Goal: Information Seeking & Learning: Learn about a topic

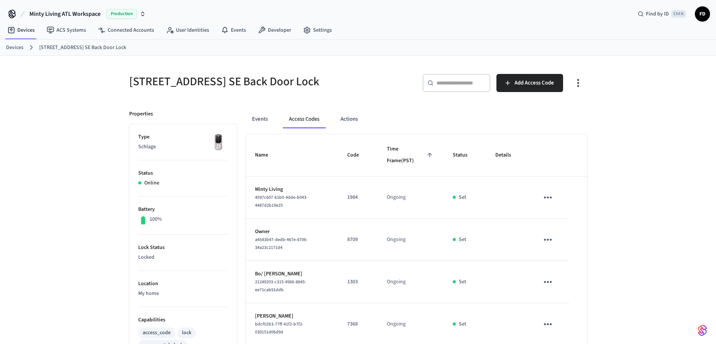
scroll to position [0, 0]
click at [20, 47] on link "Devices" at bounding box center [14, 47] width 17 height 8
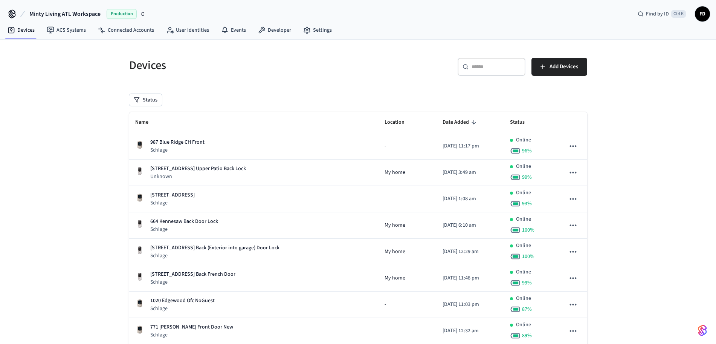
click at [491, 60] on div "​ ​" at bounding box center [492, 67] width 68 height 18
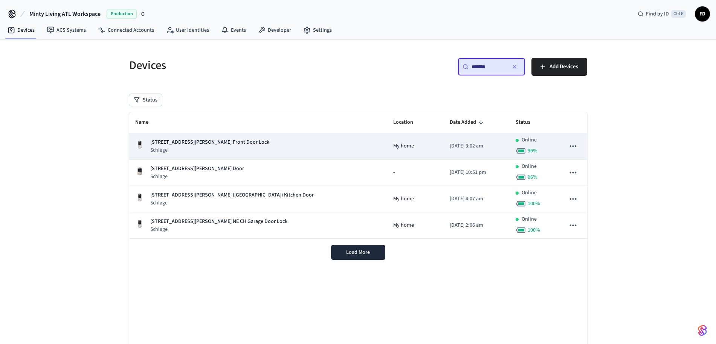
type input "*******"
click at [476, 148] on p "[DATE] 3:02 am" at bounding box center [477, 146] width 54 height 8
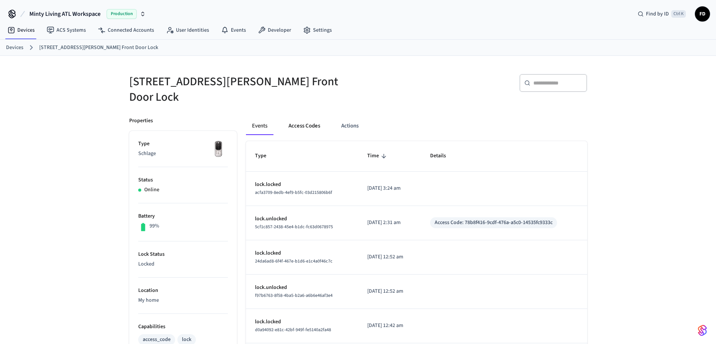
click at [313, 121] on button "Access Codes" at bounding box center [304, 126] width 44 height 18
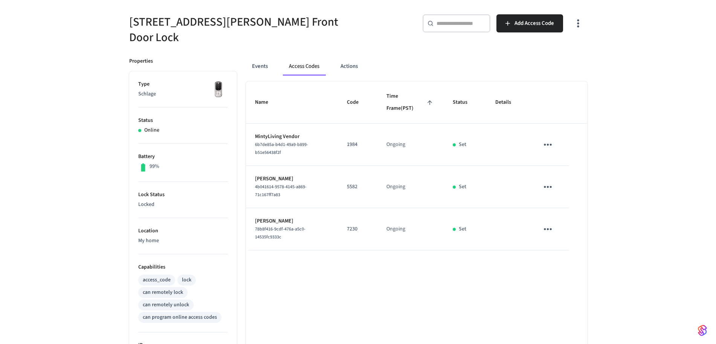
scroll to position [60, 0]
click at [264, 61] on button "Events" at bounding box center [260, 66] width 28 height 18
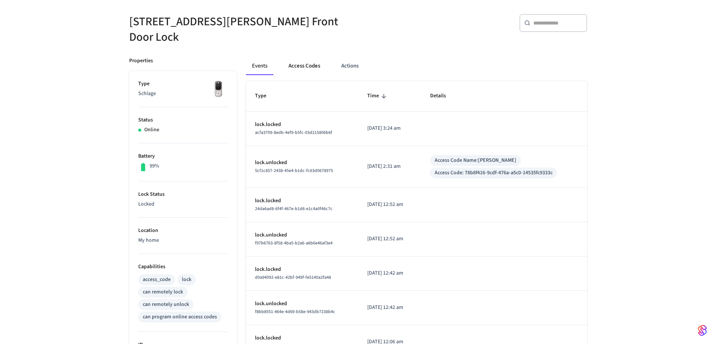
click at [306, 62] on button "Access Codes" at bounding box center [304, 66] width 44 height 18
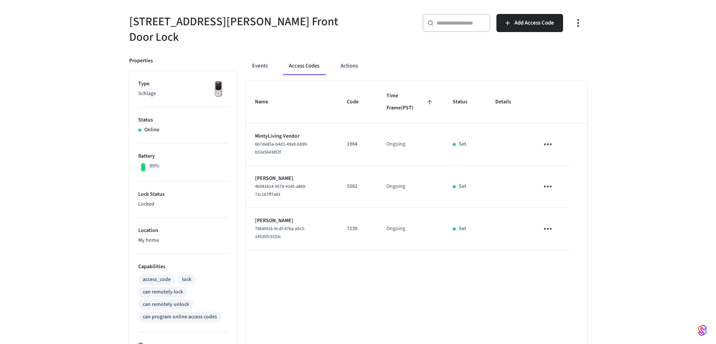
scroll to position [0, 0]
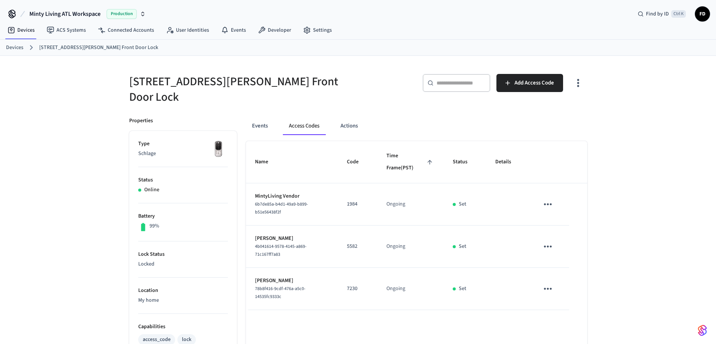
click at [7, 46] on link "Devices" at bounding box center [14, 48] width 17 height 8
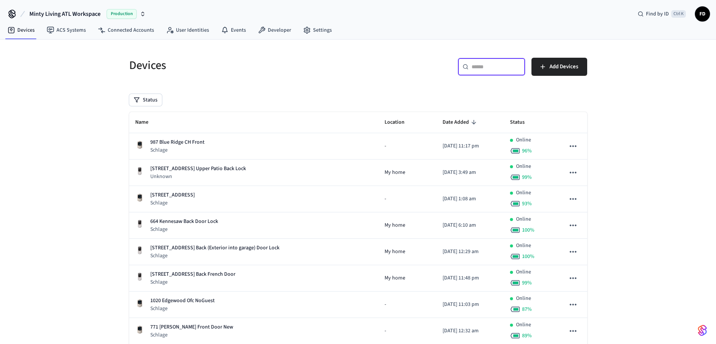
click at [502, 66] on input "text" at bounding box center [496, 67] width 49 height 8
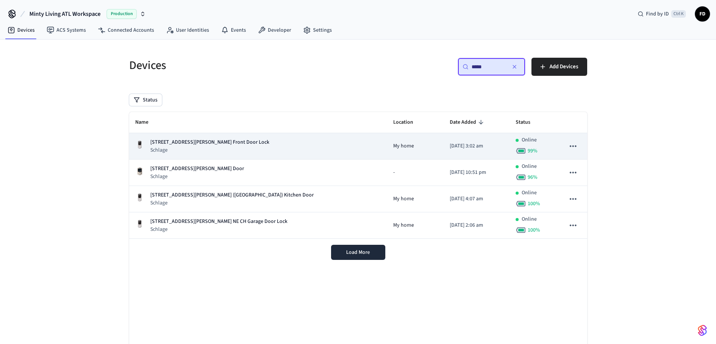
type input "*****"
click at [450, 144] on p "[DATE] 3:02 am" at bounding box center [477, 146] width 54 height 8
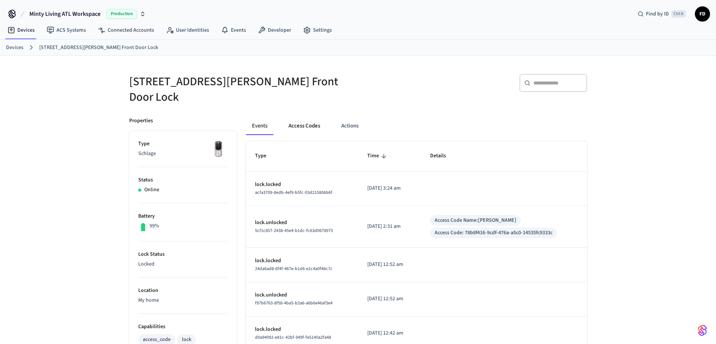
click at [304, 119] on button "Access Codes" at bounding box center [304, 126] width 44 height 18
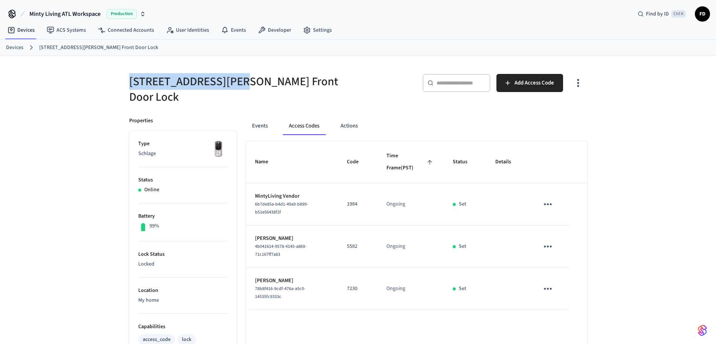
drag, startPoint x: 126, startPoint y: 74, endPoint x: 238, endPoint y: 89, distance: 112.9
click at [238, 89] on div "[STREET_ADDRESS][PERSON_NAME] Front Door Lock" at bounding box center [237, 85] width 234 height 40
copy h5 "[STREET_ADDRESS][PERSON_NAME]"
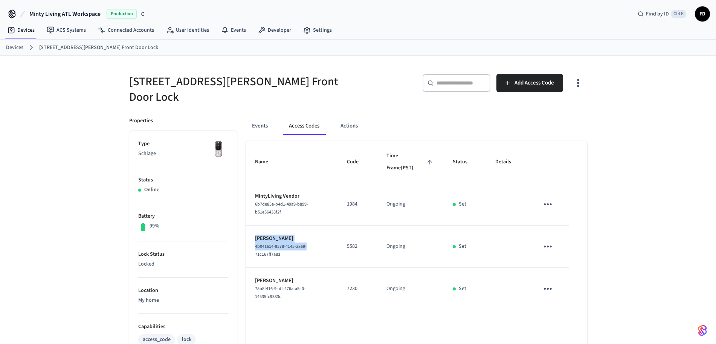
drag, startPoint x: 254, startPoint y: 229, endPoint x: 306, endPoint y: 236, distance: 52.4
click at [306, 236] on td "[PERSON_NAME] 4b041614-9578-4145-a869-71c167ff7a83" at bounding box center [292, 246] width 92 height 42
click at [306, 243] on span "4b041614-9578-4145-a869-71c167ff7a83" at bounding box center [281, 250] width 52 height 14
click at [347, 117] on button "Actions" at bounding box center [348, 126] width 29 height 18
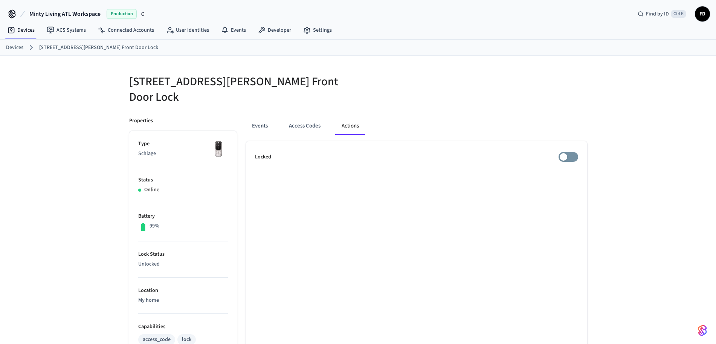
click at [38, 169] on div "[STREET_ADDRESS][PERSON_NAME] CH Front Door Lock Properties Type Schlage Status…" at bounding box center [358, 304] width 716 height 497
click at [266, 118] on button "Events" at bounding box center [260, 126] width 28 height 18
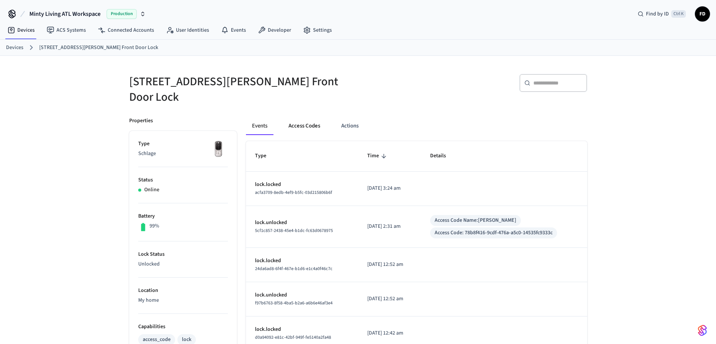
click at [302, 122] on button "Access Codes" at bounding box center [304, 126] width 44 height 18
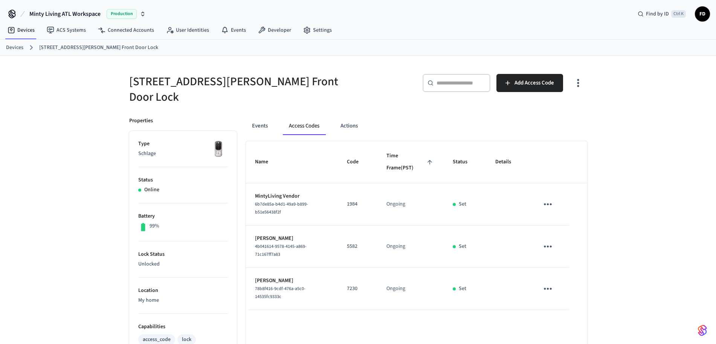
click at [17, 48] on link "Devices" at bounding box center [14, 48] width 17 height 8
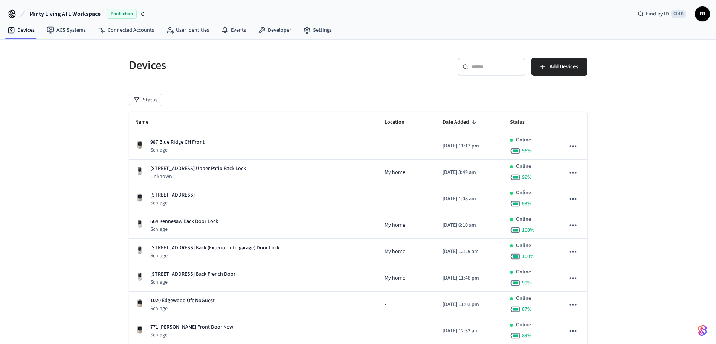
click at [491, 73] on div "​ ​" at bounding box center [492, 67] width 68 height 18
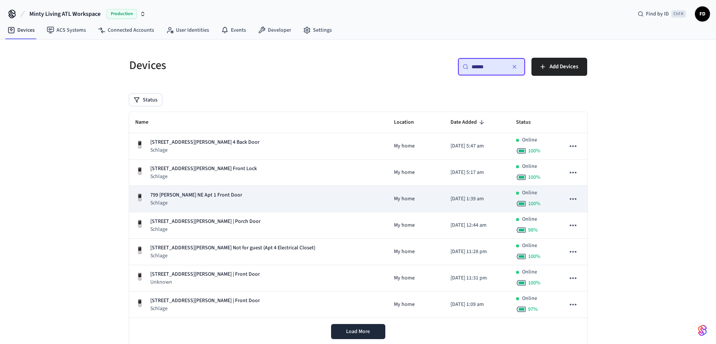
type input "******"
click at [279, 200] on div "799 [PERSON_NAME] NE Apt 1 Front Door Schlage" at bounding box center [258, 198] width 247 height 15
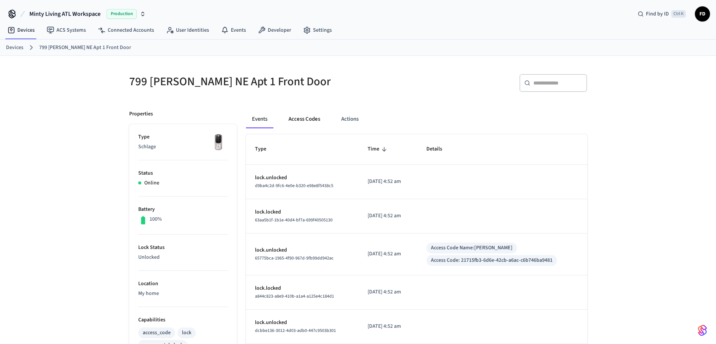
click at [302, 121] on button "Access Codes" at bounding box center [304, 119] width 44 height 18
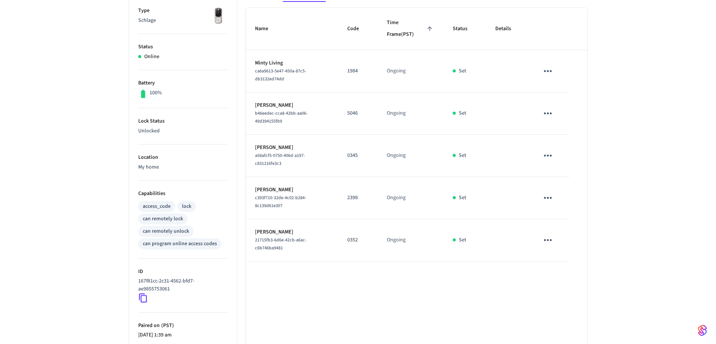
scroll to position [151, 0]
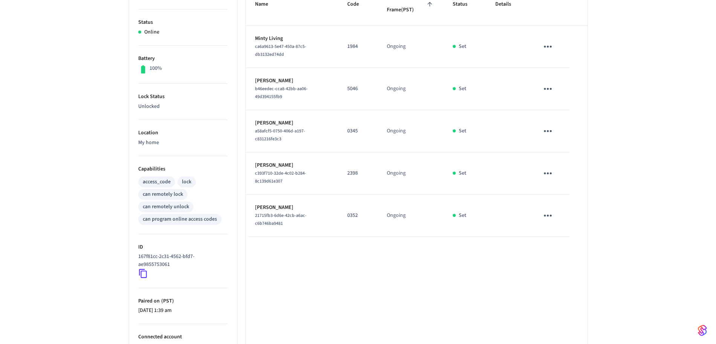
drag, startPoint x: 254, startPoint y: 207, endPoint x: 302, endPoint y: 210, distance: 48.3
click at [302, 210] on td "[PERSON_NAME] 21715fb3-6d6e-42cb-a6ac-c6b746ba9481" at bounding box center [292, 215] width 92 height 42
copy p "[PERSON_NAME]"
click at [79, 224] on div "799 [PERSON_NAME] NE Apt 1 Front Door ​ ​ Add Access Code Properties Type Schla…" at bounding box center [358, 150] width 716 height 490
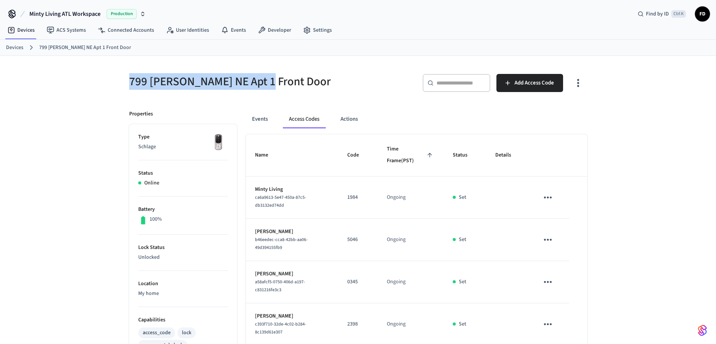
drag, startPoint x: 118, startPoint y: 78, endPoint x: 257, endPoint y: 87, distance: 139.2
click at [257, 87] on div "799 [PERSON_NAME] NE Apt 1 Front Door ​ ​ Add Access Code Properties Type Schla…" at bounding box center [358, 301] width 482 height 490
copy h5 "799 [PERSON_NAME] NE Apt 1"
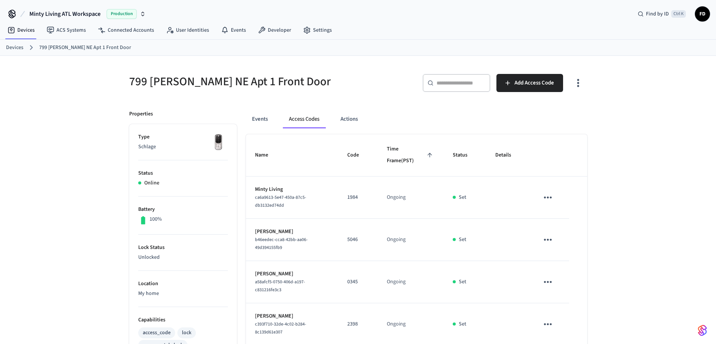
click at [10, 46] on link "Devices" at bounding box center [14, 48] width 17 height 8
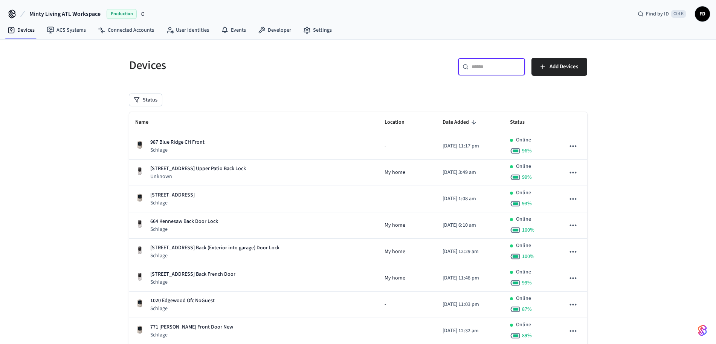
click at [494, 66] on input "text" at bounding box center [496, 67] width 49 height 8
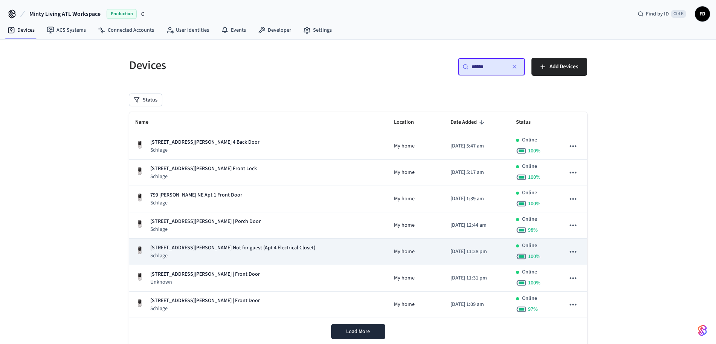
scroll to position [29, 0]
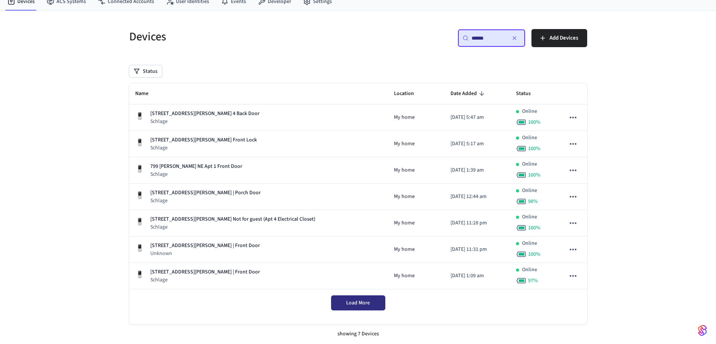
click at [351, 302] on span "Load More" at bounding box center [358, 303] width 24 height 8
click at [107, 180] on div "Devices ​ ****** ​ Add Devices Status Name Location Date Added Status [STREET_A…" at bounding box center [358, 177] width 716 height 333
click at [481, 37] on input "******" at bounding box center [489, 38] width 34 height 8
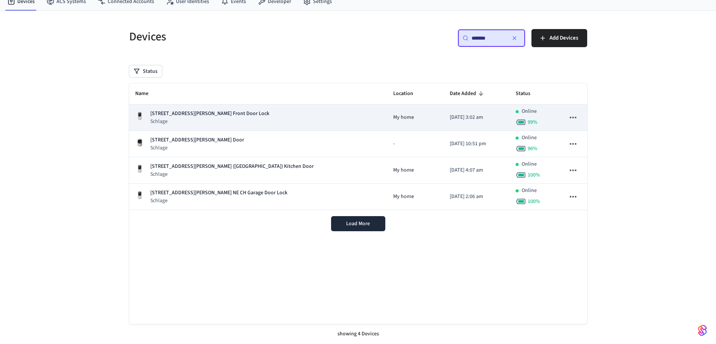
type input "*******"
click at [322, 119] on div "[STREET_ADDRESS][PERSON_NAME] Front Door Lock Schlage" at bounding box center [258, 117] width 246 height 15
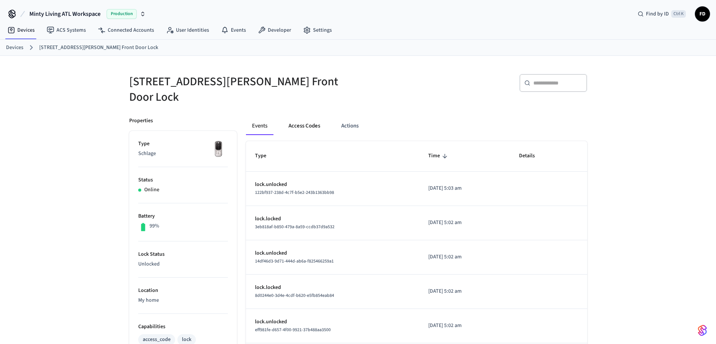
click at [311, 119] on button "Access Codes" at bounding box center [304, 126] width 44 height 18
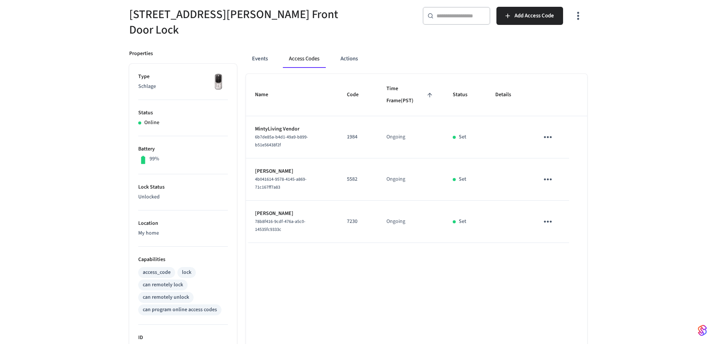
scroll to position [67, 0]
